Goal: Task Accomplishment & Management: Use online tool/utility

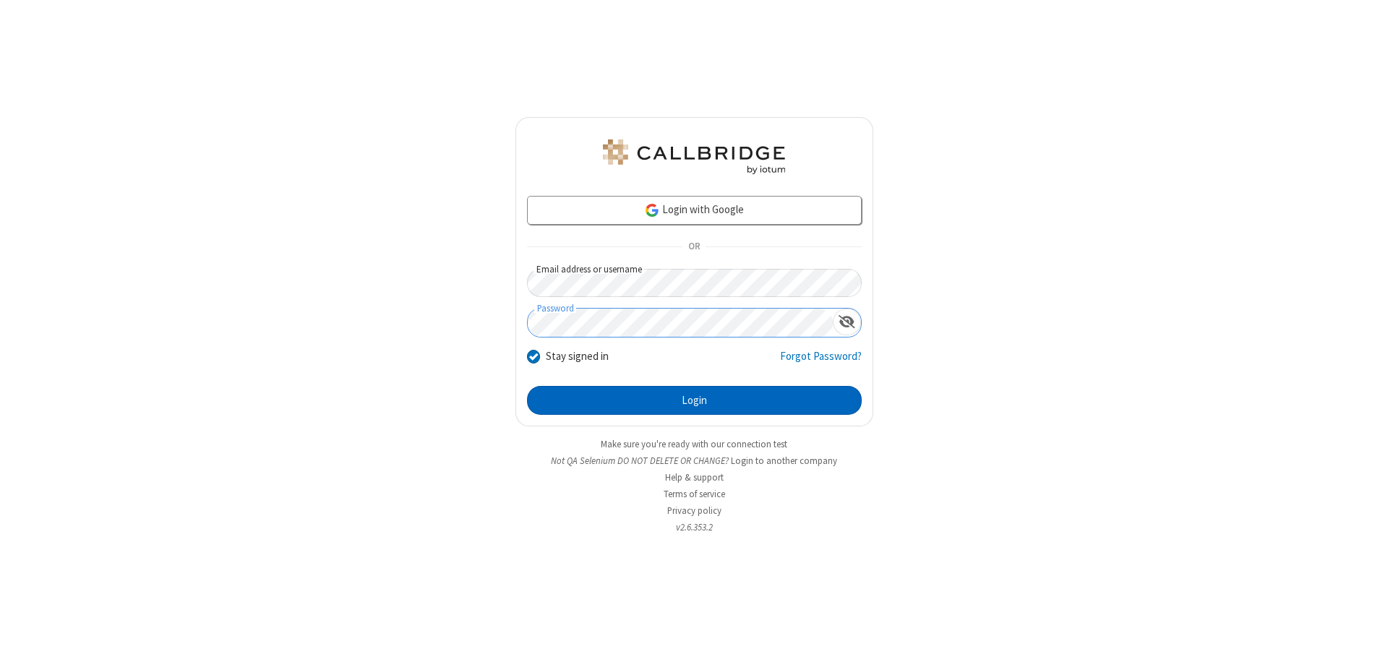
click at [694, 401] on button "Login" at bounding box center [694, 400] width 335 height 29
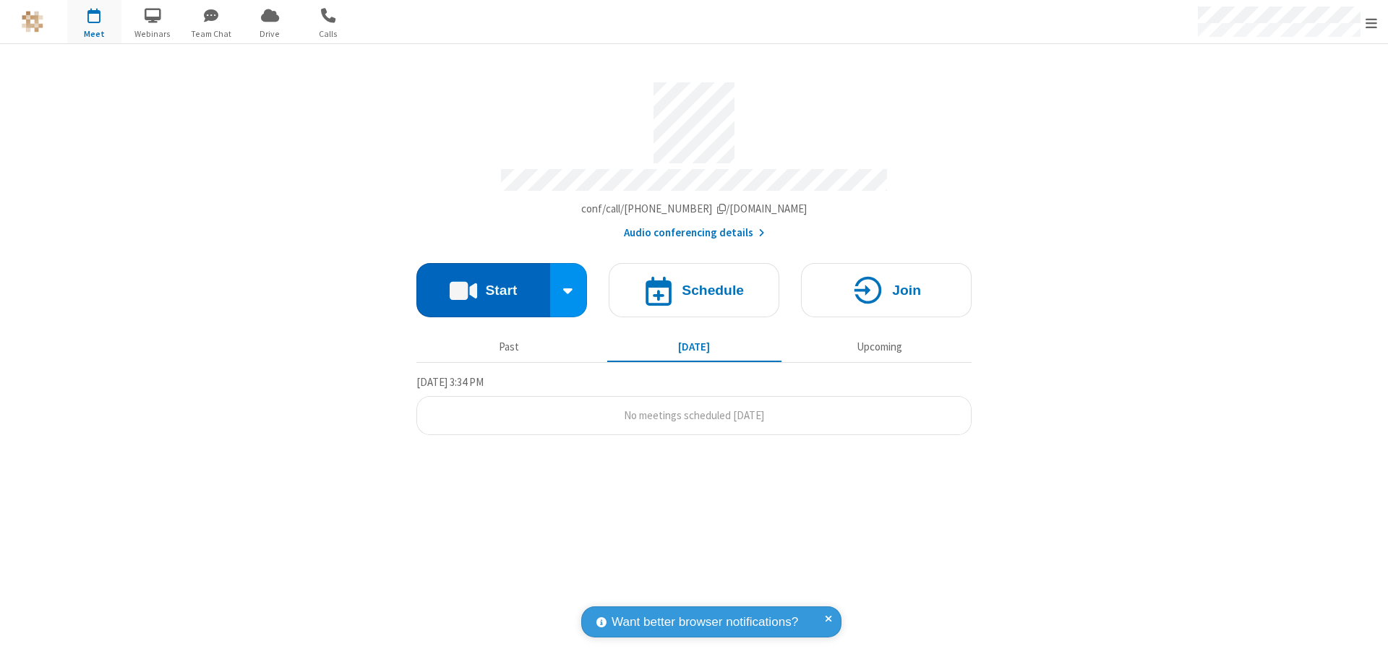
click at [483, 283] on button "Start" at bounding box center [484, 290] width 134 height 54
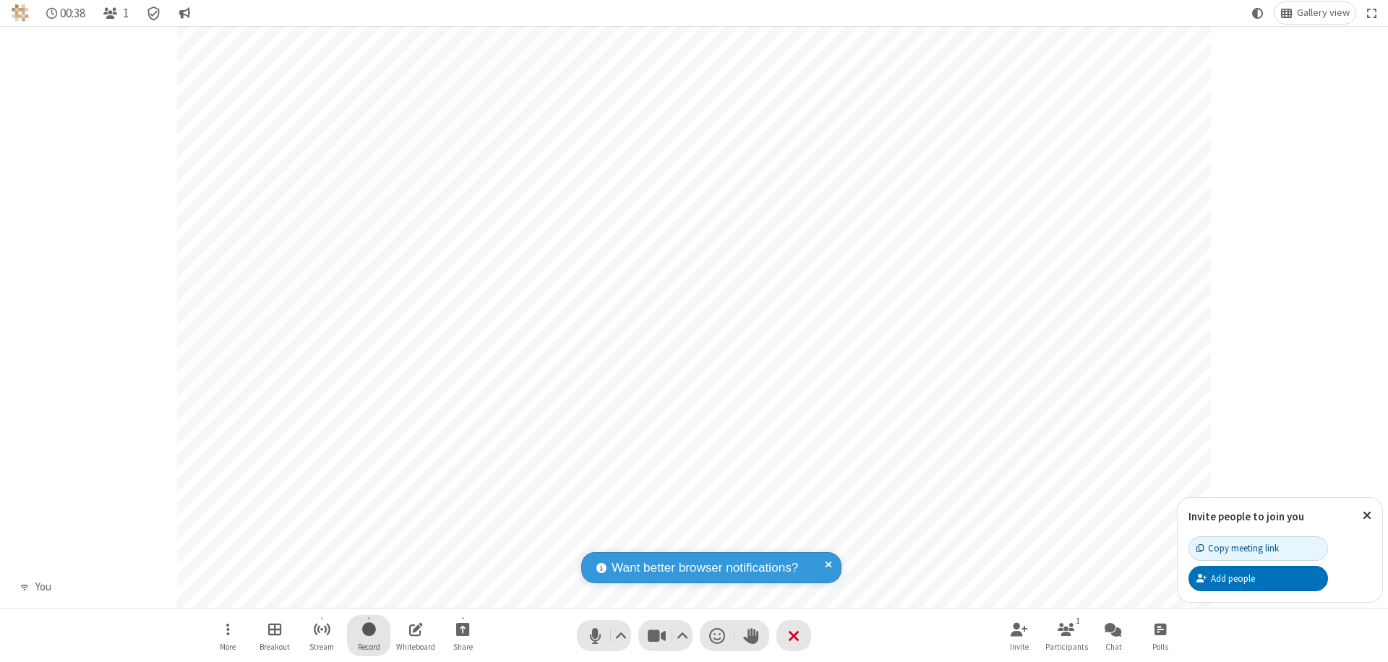
click at [369, 636] on span "Start recording" at bounding box center [369, 629] width 14 height 18
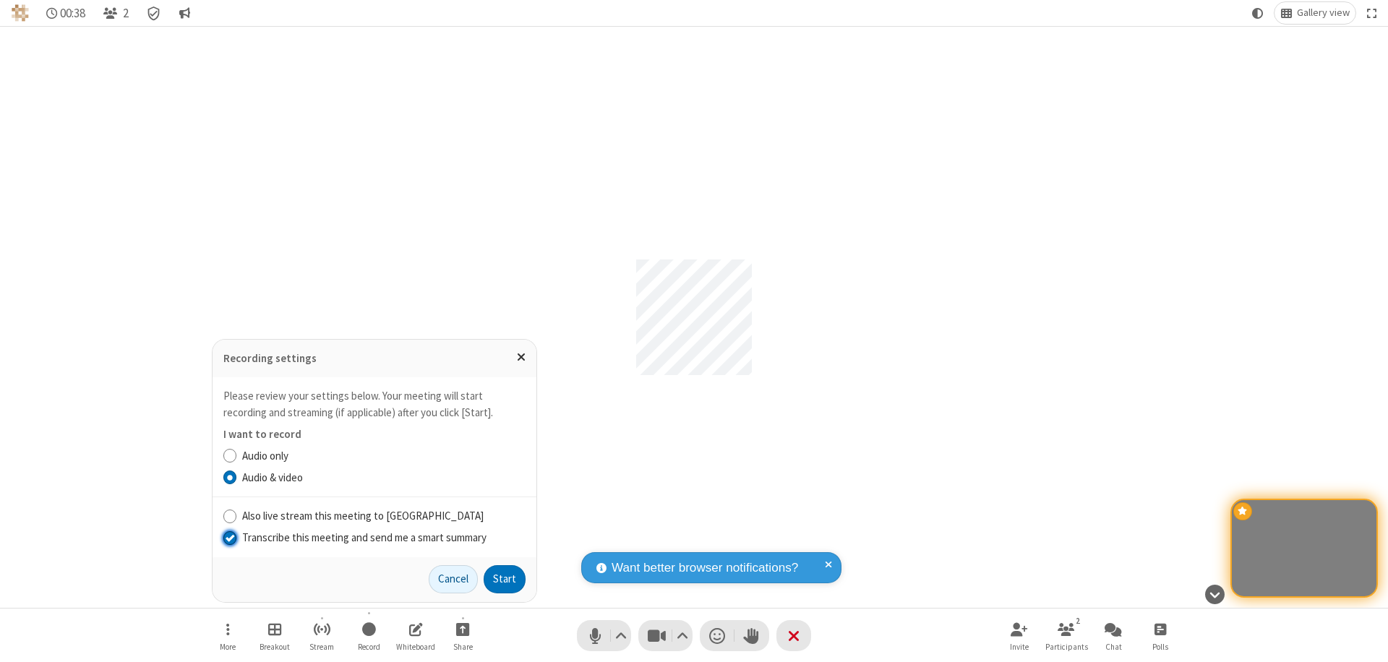
click at [229, 537] on input "Transcribe this meeting and send me a smart summary" at bounding box center [230, 537] width 14 height 15
click at [383, 456] on label "Audio only" at bounding box center [383, 456] width 283 height 17
click at [237, 456] on input "Audio only" at bounding box center [230, 455] width 14 height 15
click at [505, 579] on button "Start" at bounding box center [505, 579] width 42 height 29
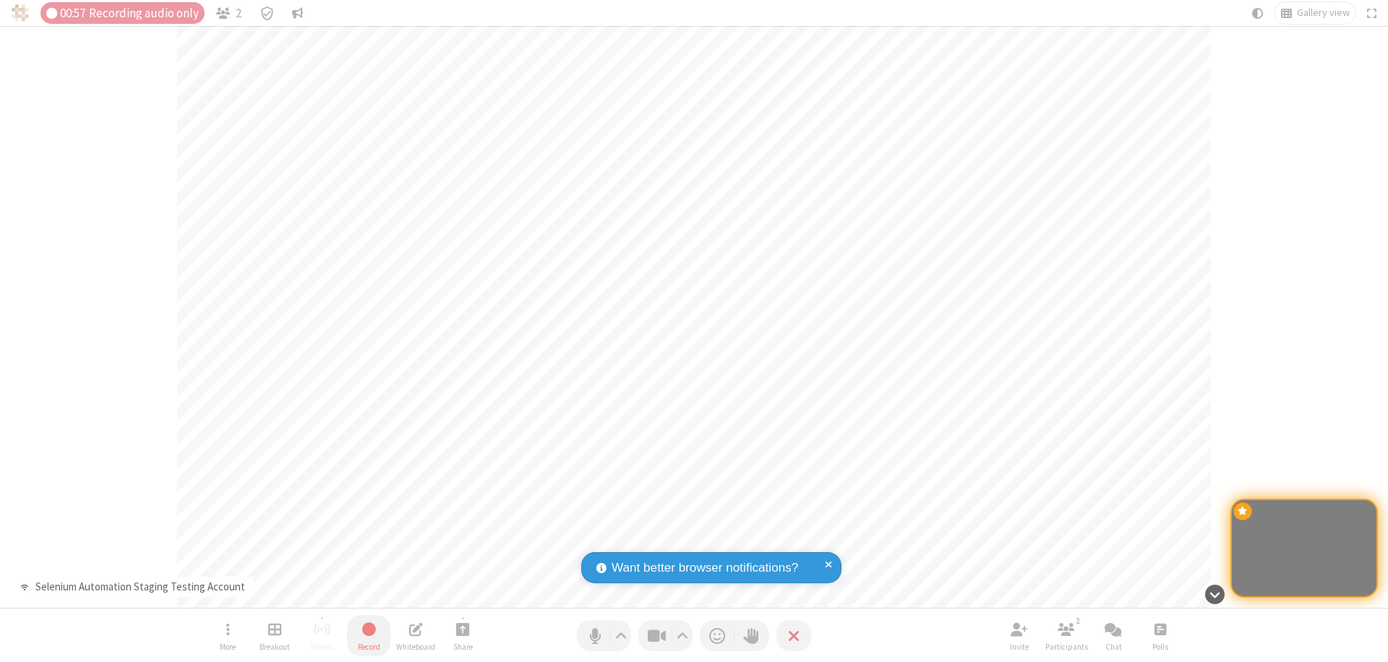
click at [369, 636] on span "Stop recording" at bounding box center [369, 629] width 17 height 18
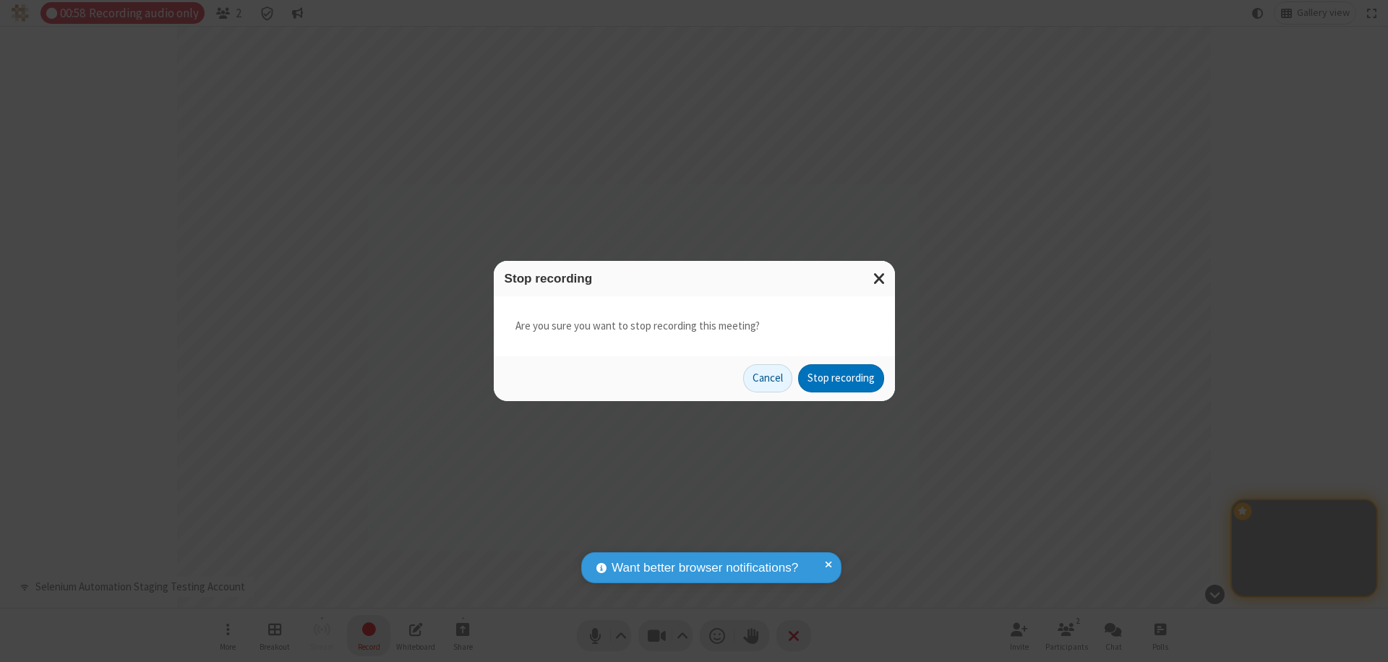
click at [841, 378] on button "Stop recording" at bounding box center [841, 378] width 86 height 29
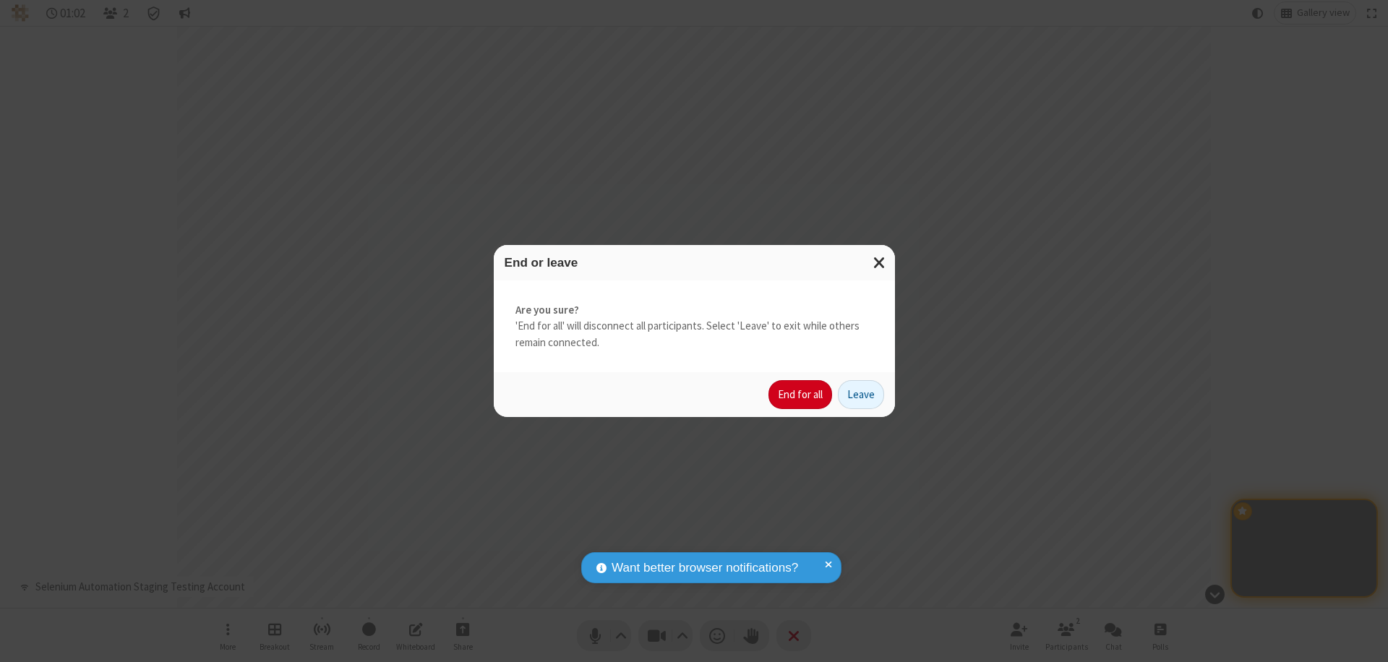
click at [801, 395] on button "End for all" at bounding box center [801, 394] width 64 height 29
